Goal: Find specific page/section: Find specific page/section

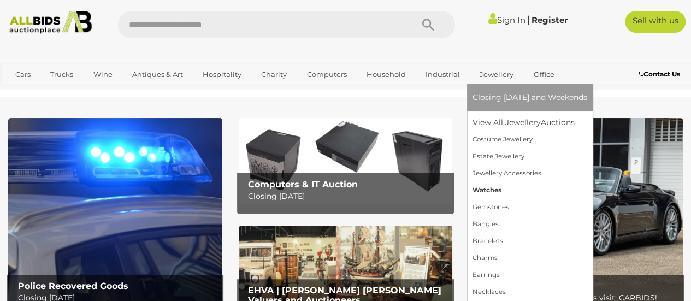
click at [484, 191] on link "Watches" at bounding box center [530, 190] width 115 height 17
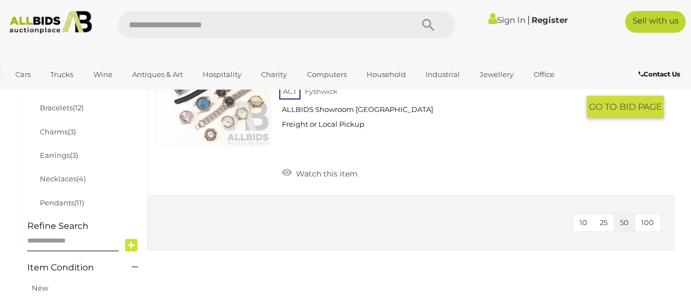
scroll to position [524, 0]
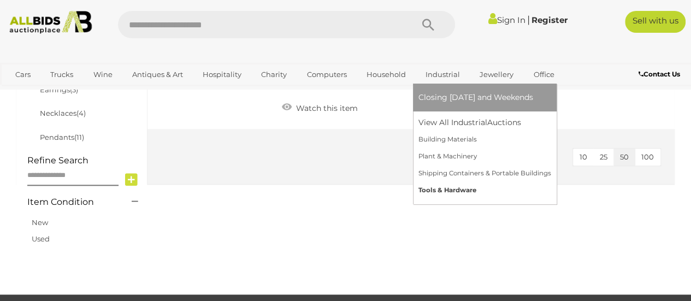
click at [441, 188] on link "Tools & Hardware" at bounding box center [484, 190] width 133 height 17
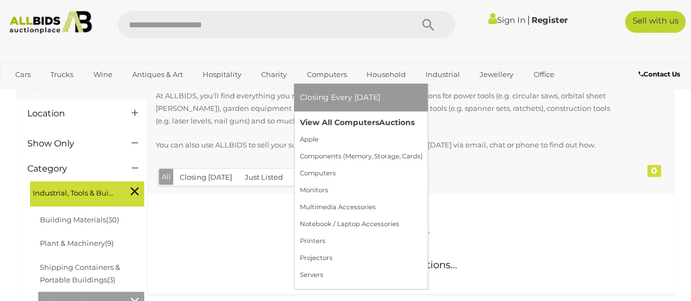
scroll to position [164, 0]
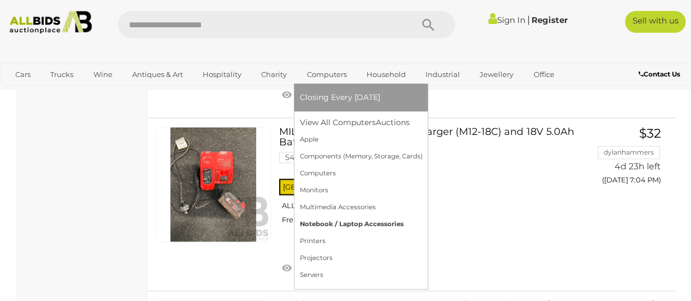
scroll to position [710, 0]
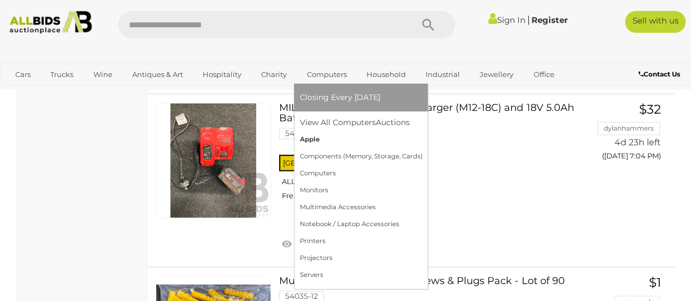
click at [308, 139] on link "Apple" at bounding box center [360, 139] width 123 height 17
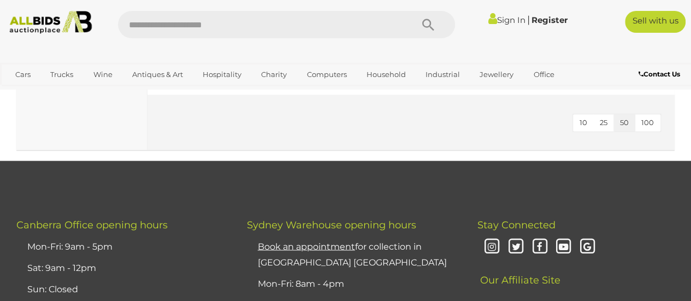
scroll to position [3005, 0]
